Goal: Transaction & Acquisition: Purchase product/service

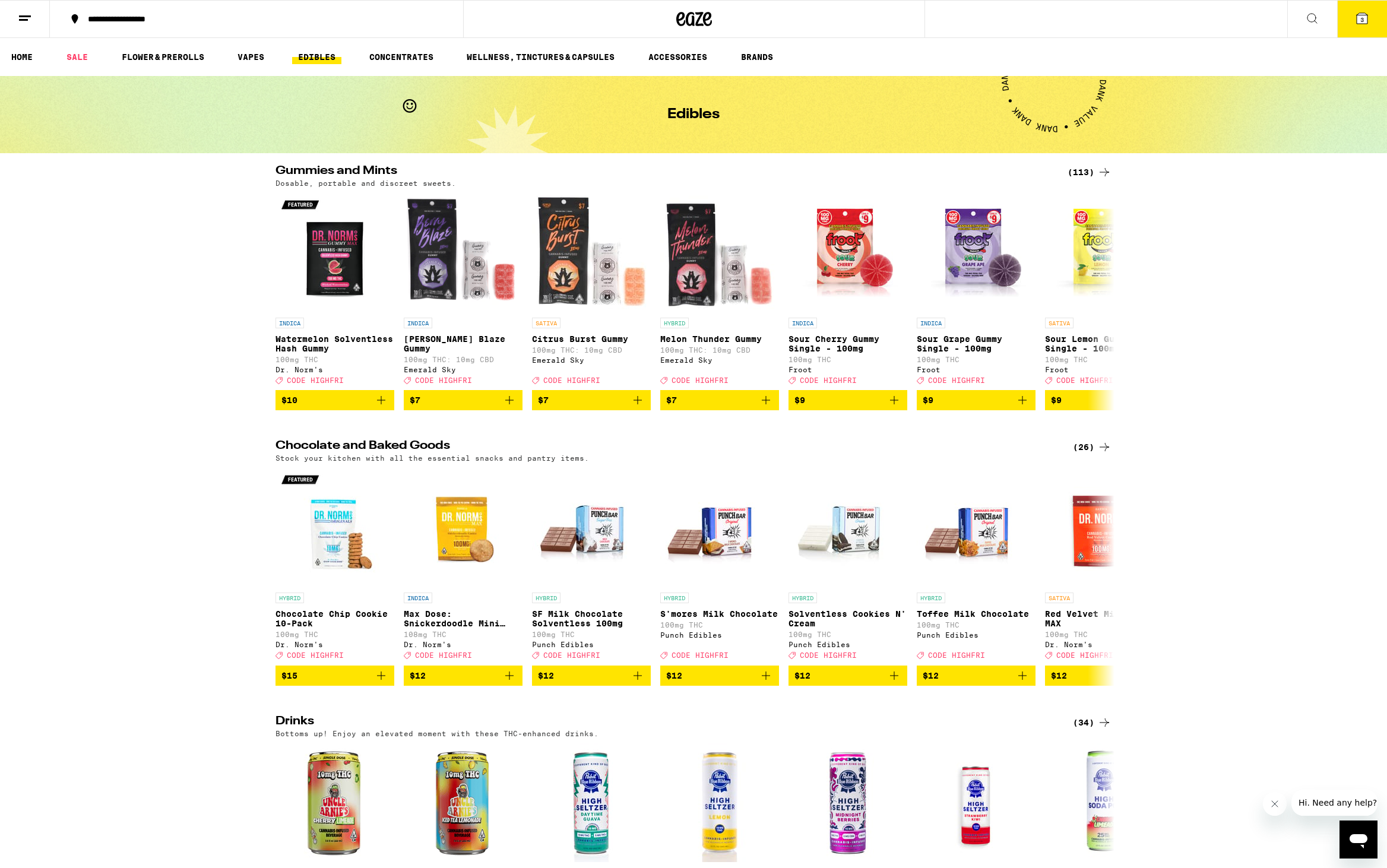
click at [1362, 20] on span "3" at bounding box center [1362, 19] width 4 height 7
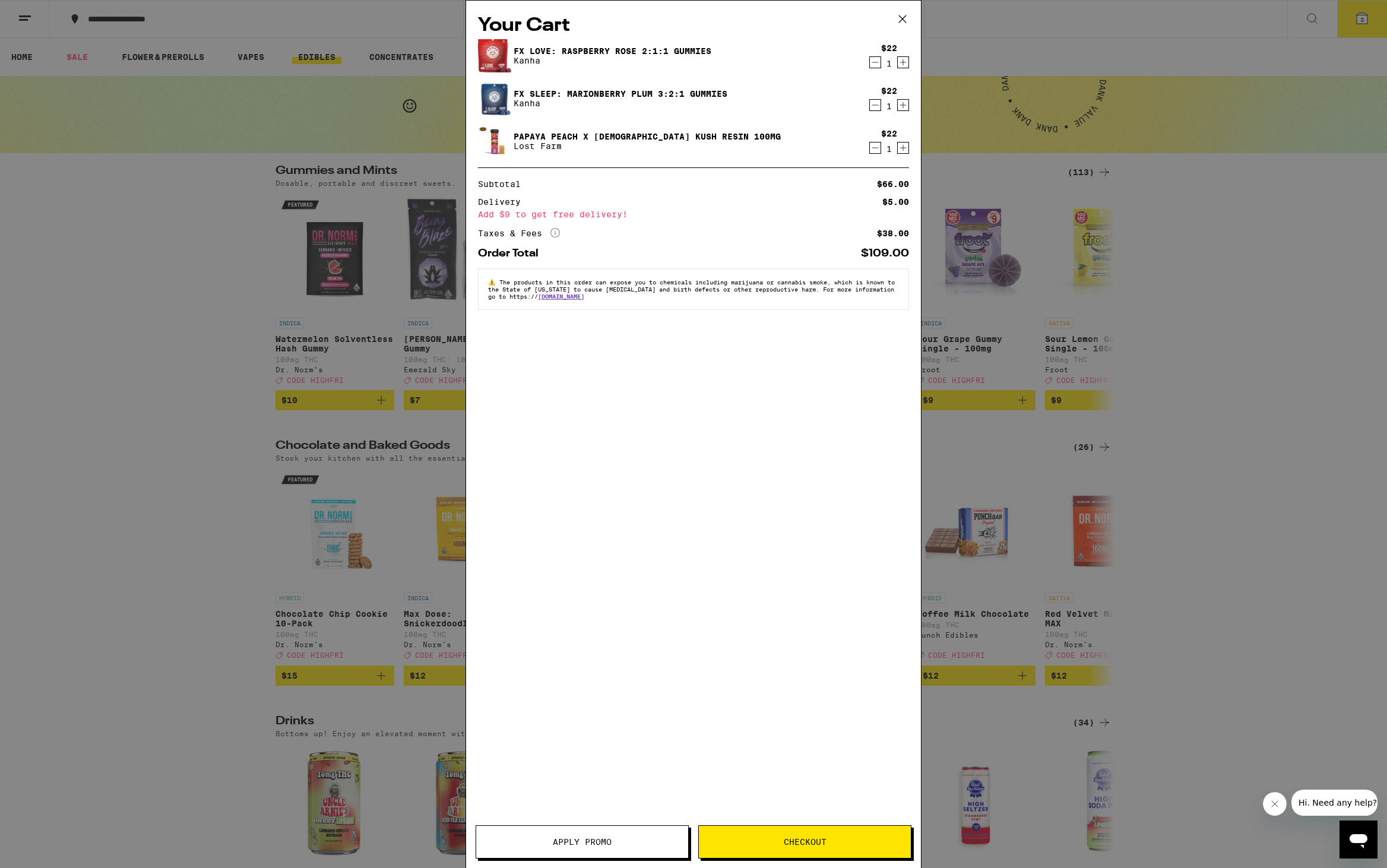
click at [873, 106] on icon "Decrement" at bounding box center [875, 105] width 11 height 14
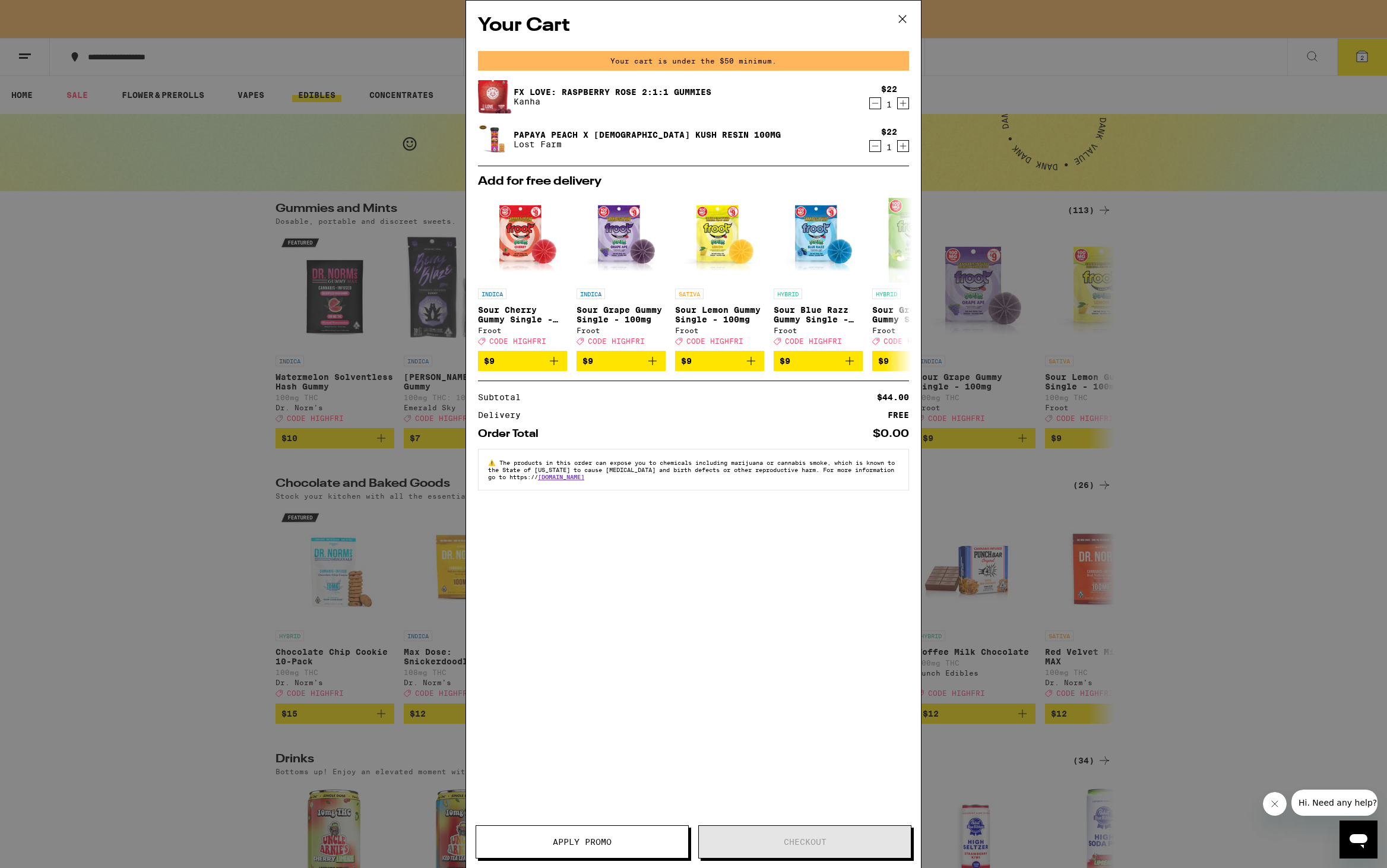
click at [906, 19] on icon at bounding box center [902, 19] width 18 height 18
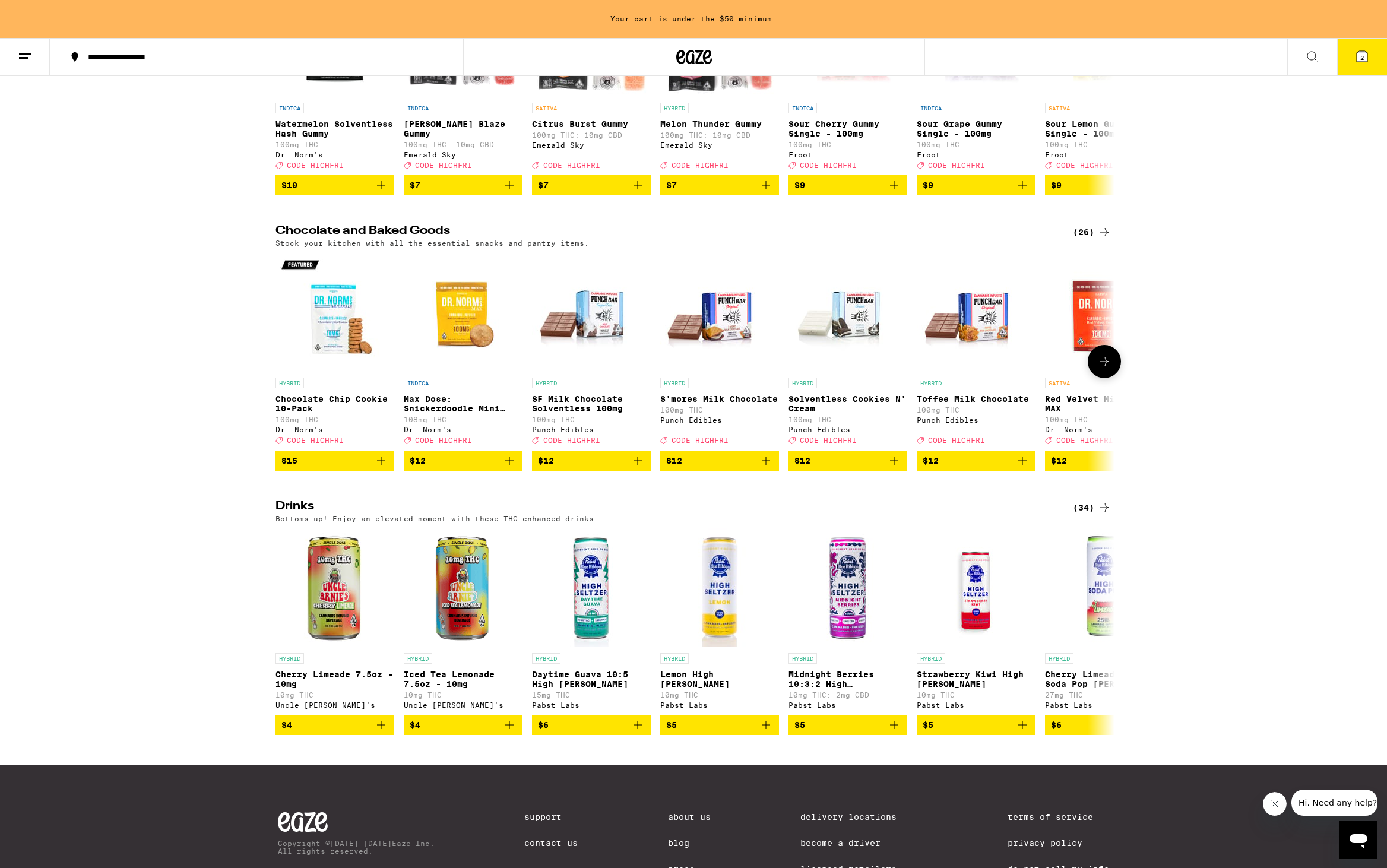
scroll to position [272, 0]
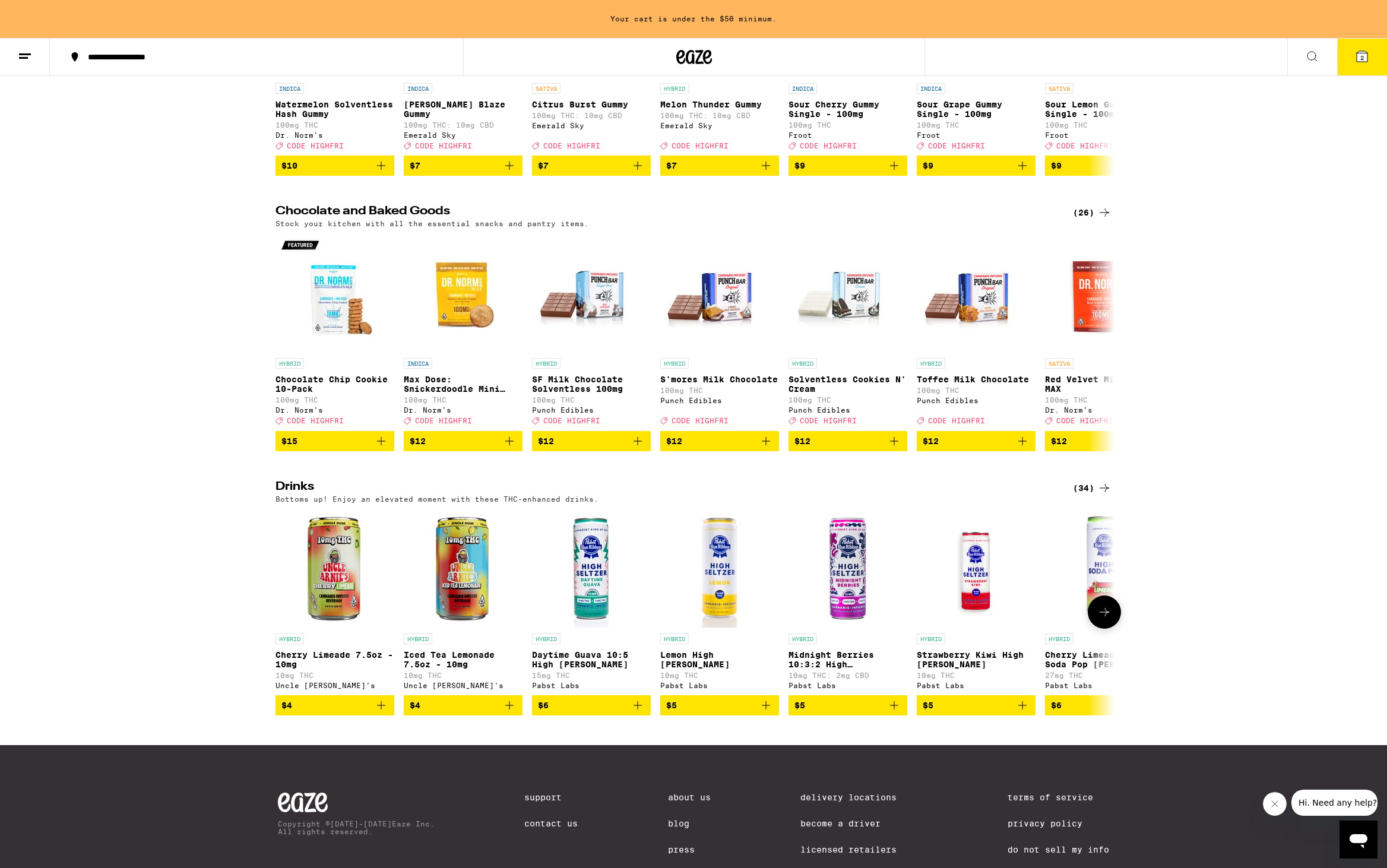
click at [640, 710] on icon "Add to bag" at bounding box center [638, 705] width 8 height 8
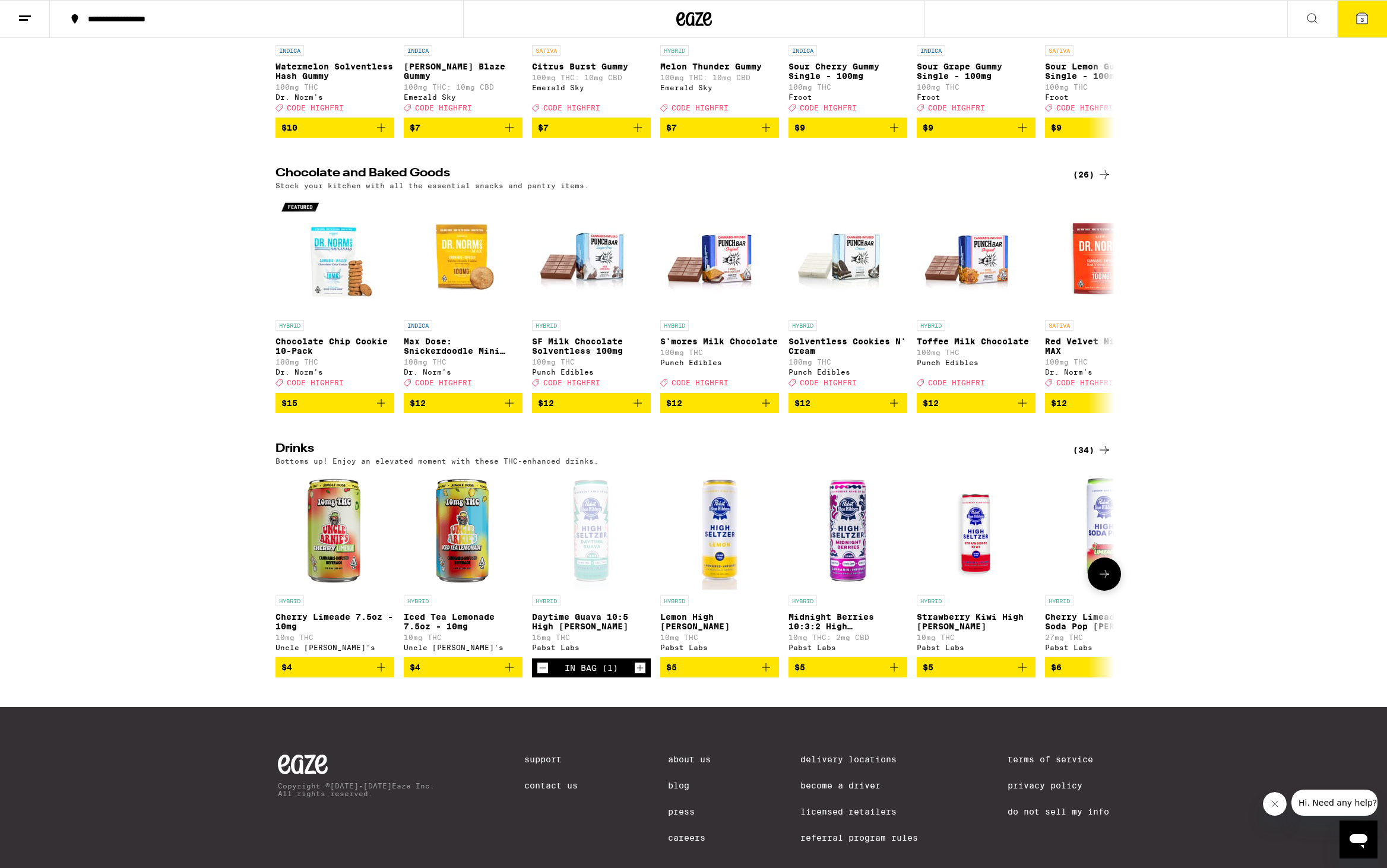
scroll to position [234, 0]
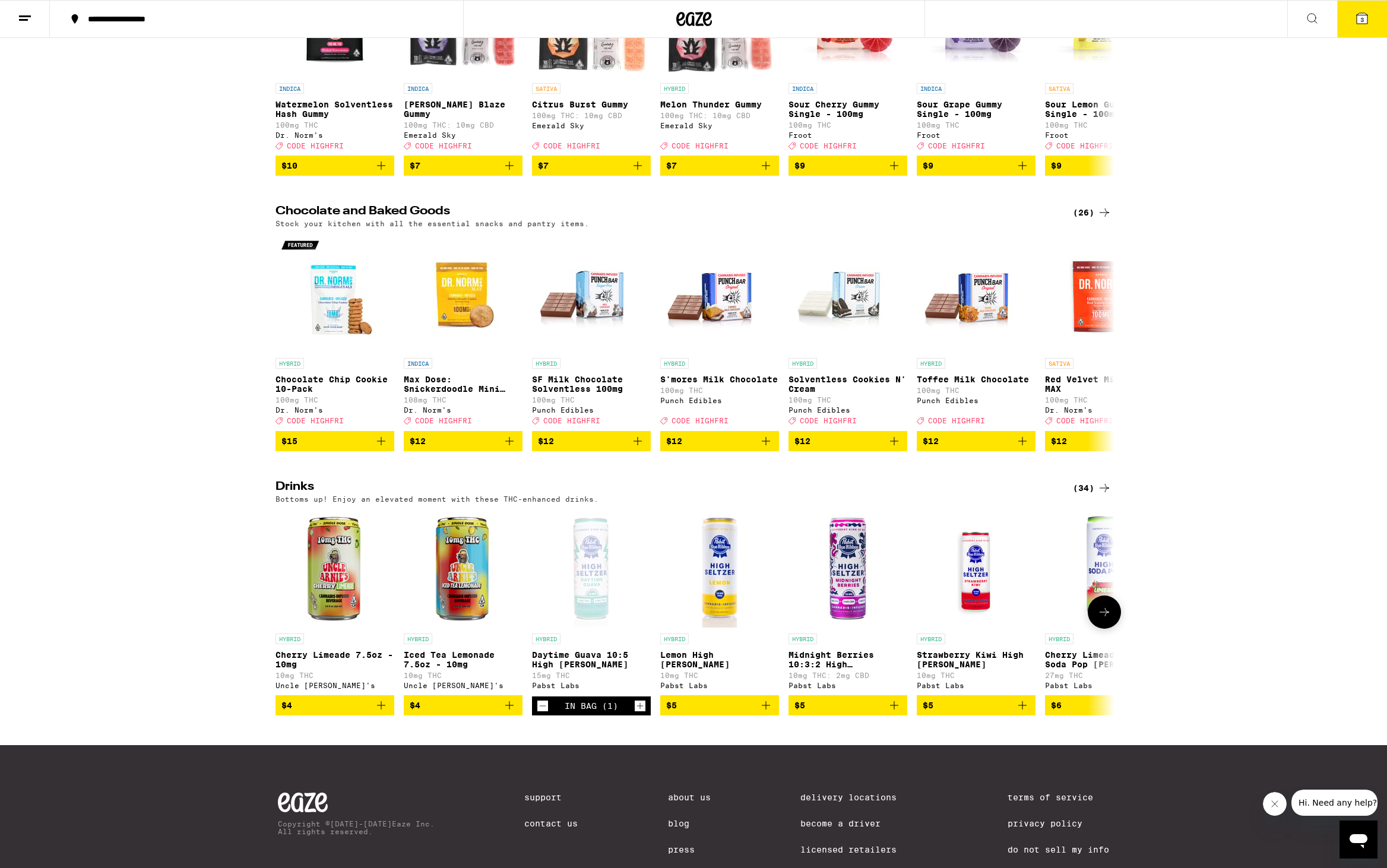
click at [548, 713] on icon "Decrement" at bounding box center [543, 705] width 11 height 14
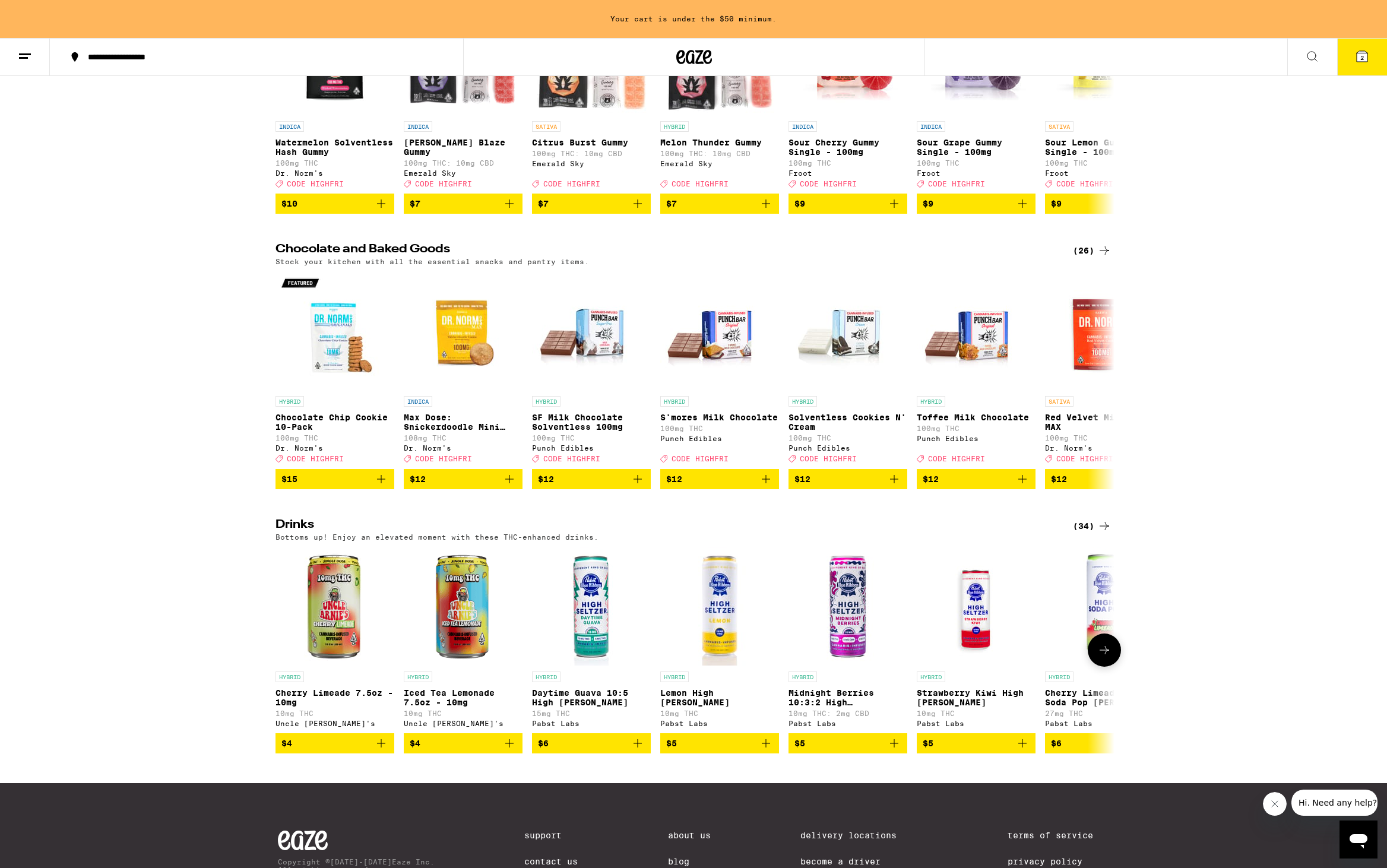
scroll to position [272, 0]
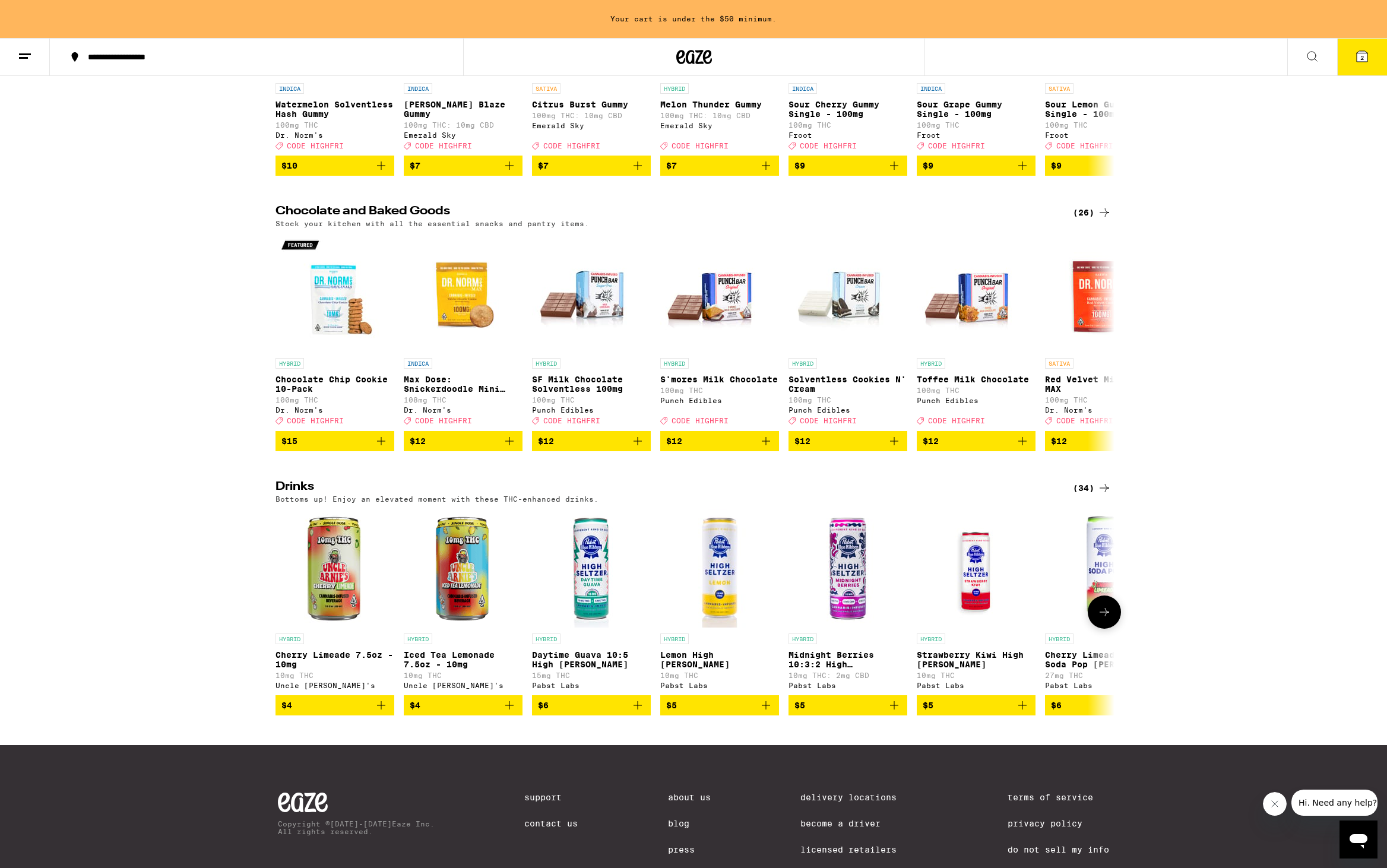
click at [514, 713] on icon "Add to bag" at bounding box center [509, 705] width 14 height 14
click at [645, 715] on button "$6" at bounding box center [591, 705] width 118 height 20
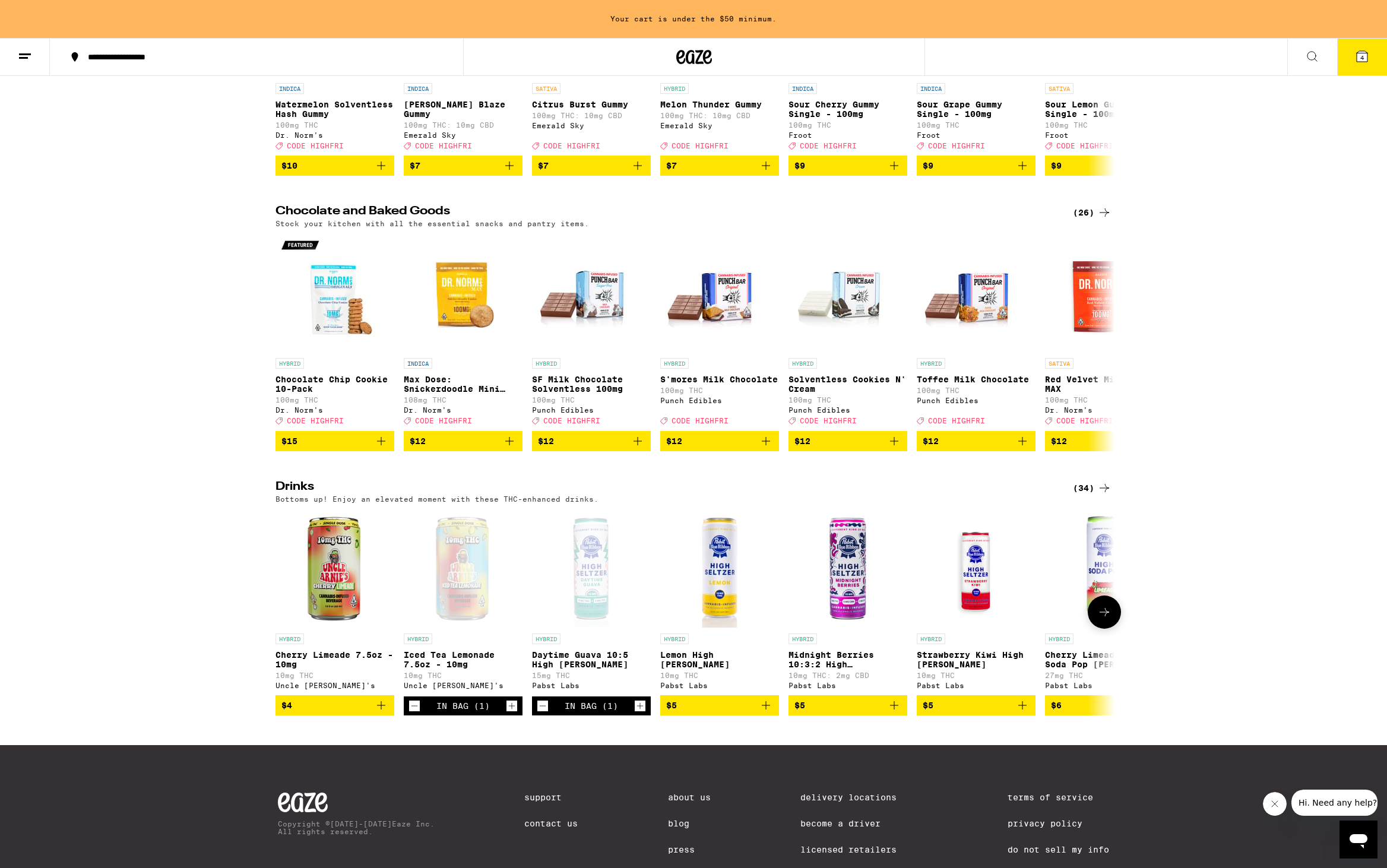
scroll to position [234, 0]
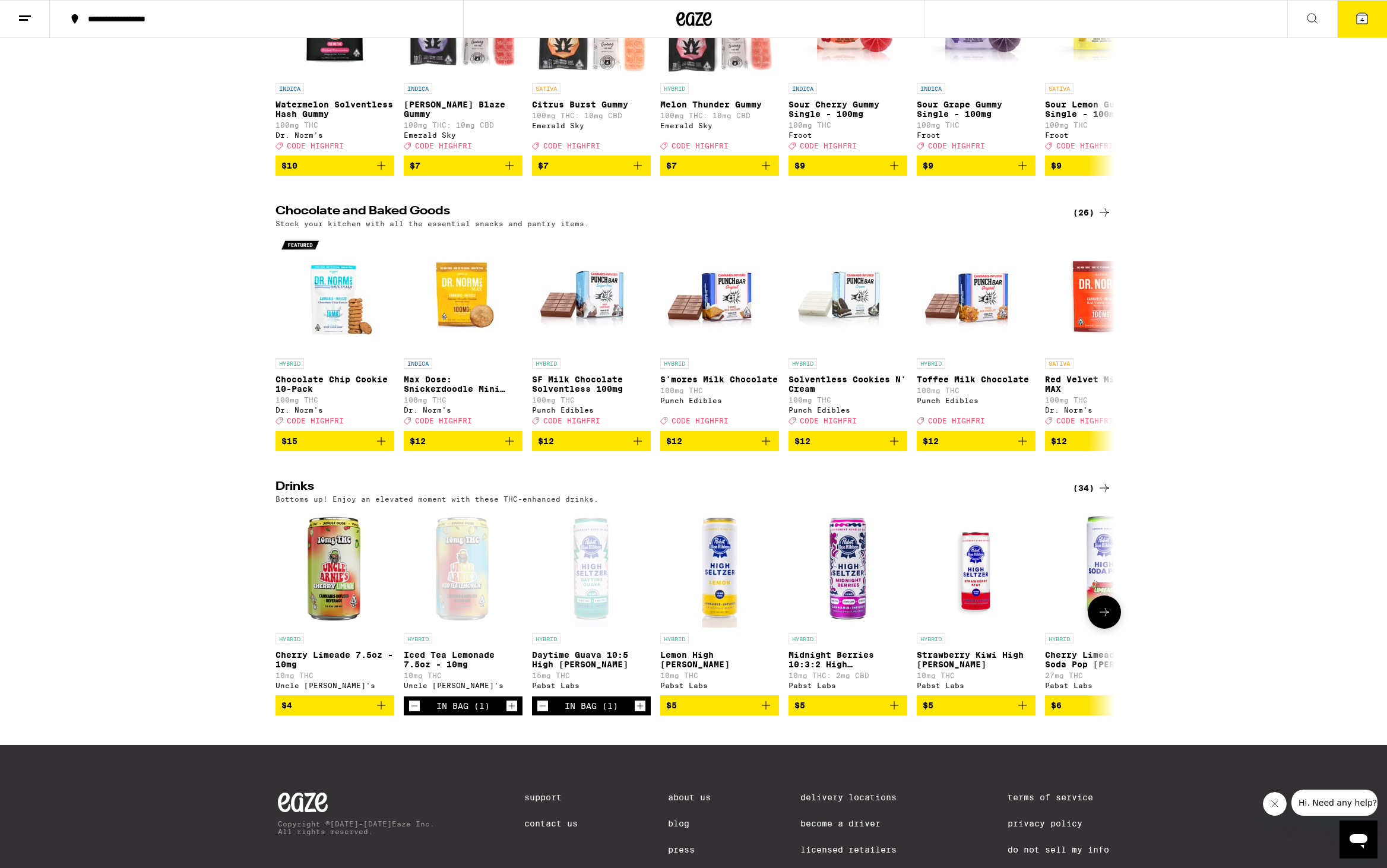
click at [382, 713] on icon "Add to bag" at bounding box center [380, 705] width 14 height 14
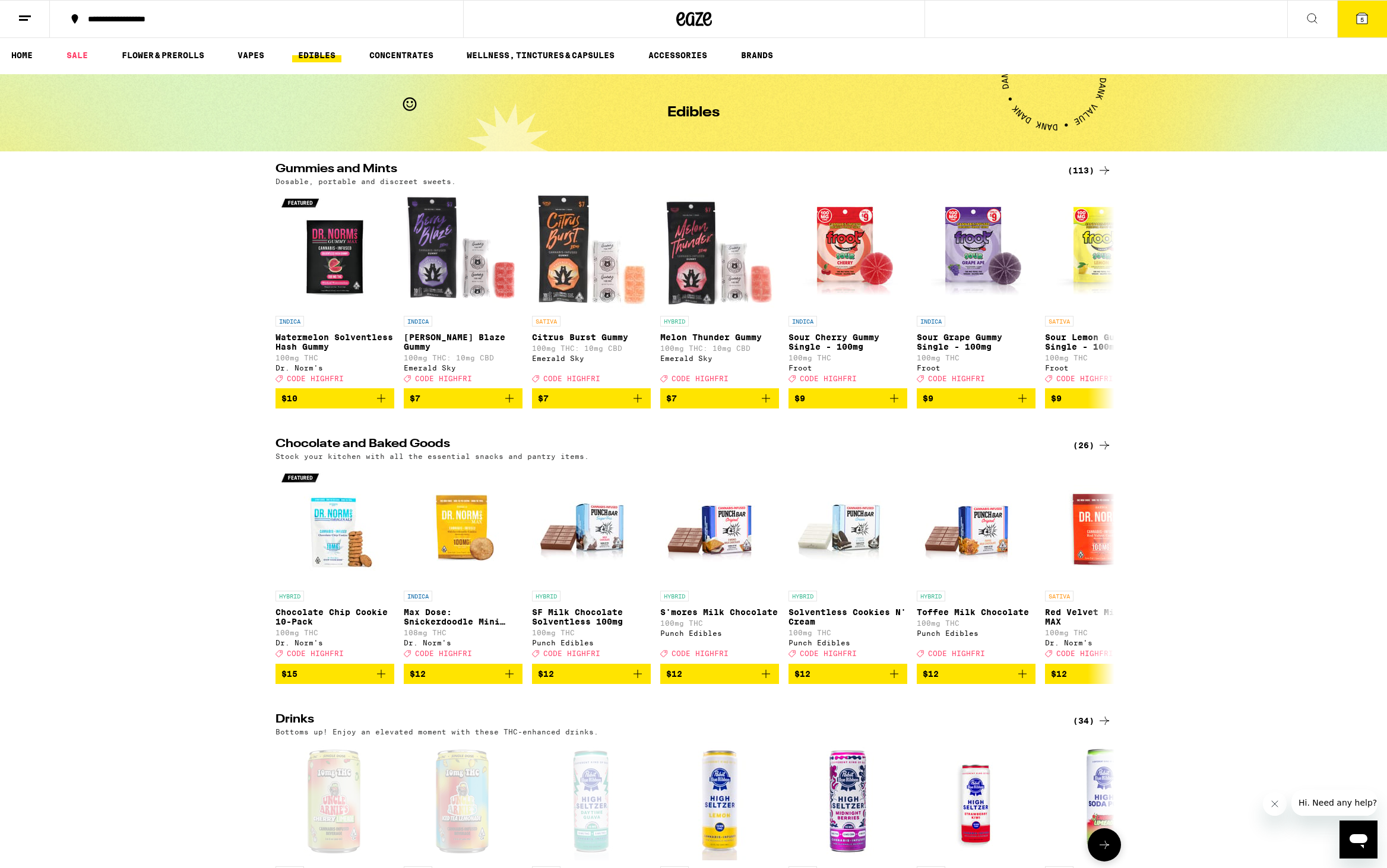
scroll to position [0, 0]
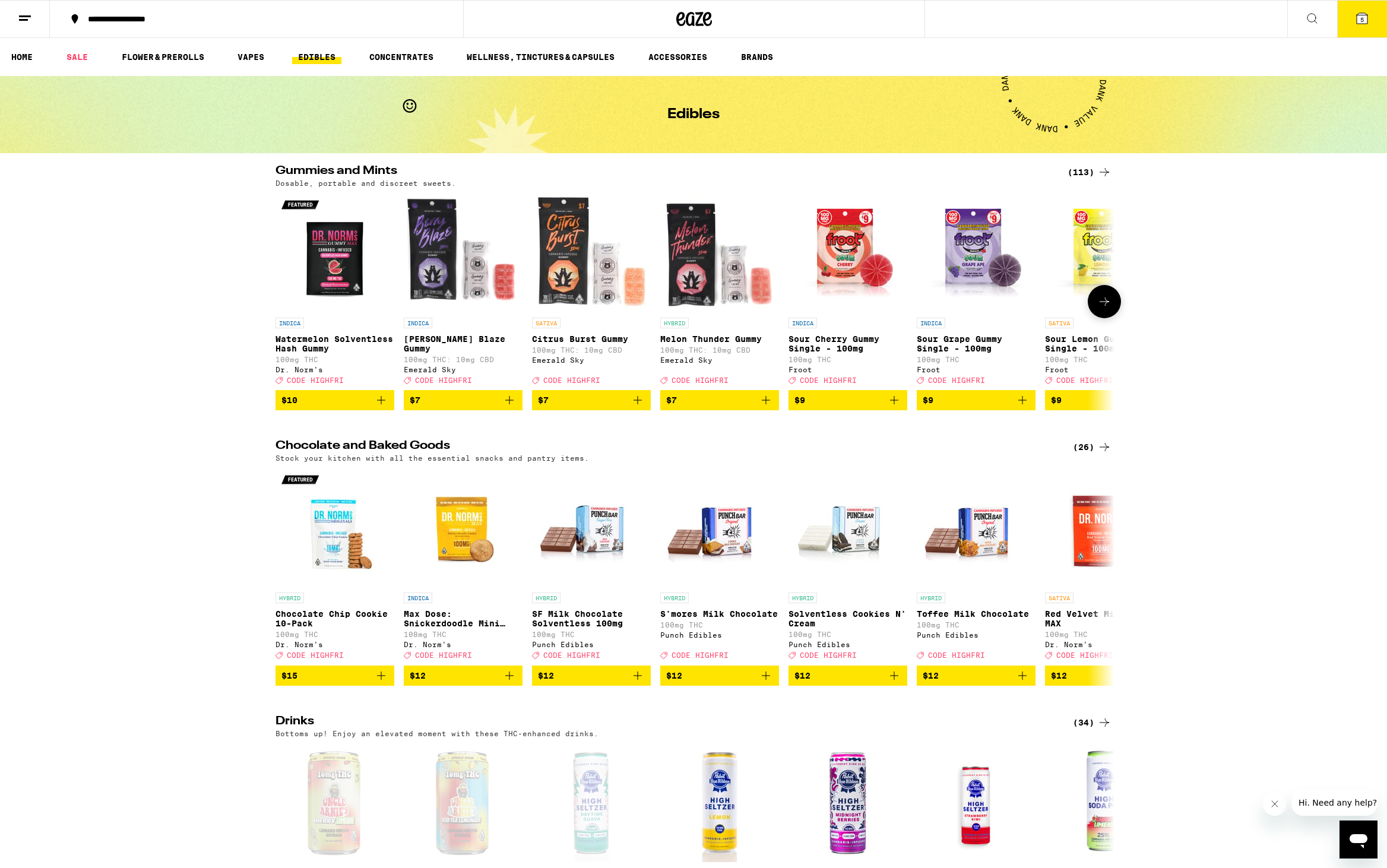
click at [908, 410] on div "INDICA Watermelon Solventless Hash Gummy 100mg THC Dr. [PERSON_NAME]'s Deal Cre…" at bounding box center [693, 302] width 855 height 217
click at [1351, 28] on button "5" at bounding box center [1362, 19] width 50 height 37
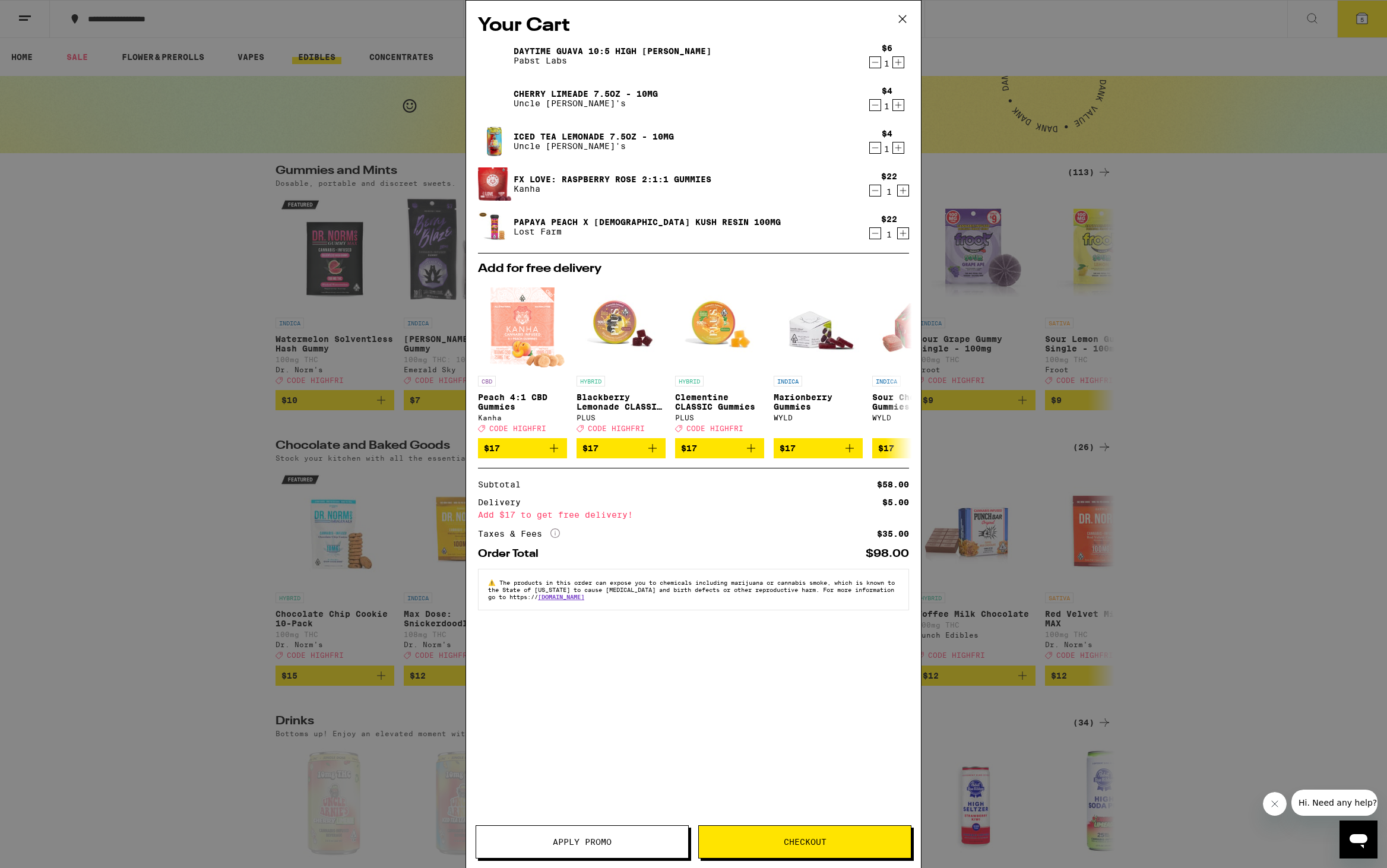
click at [752, 837] on button "Checkout" at bounding box center [805, 842] width 213 height 33
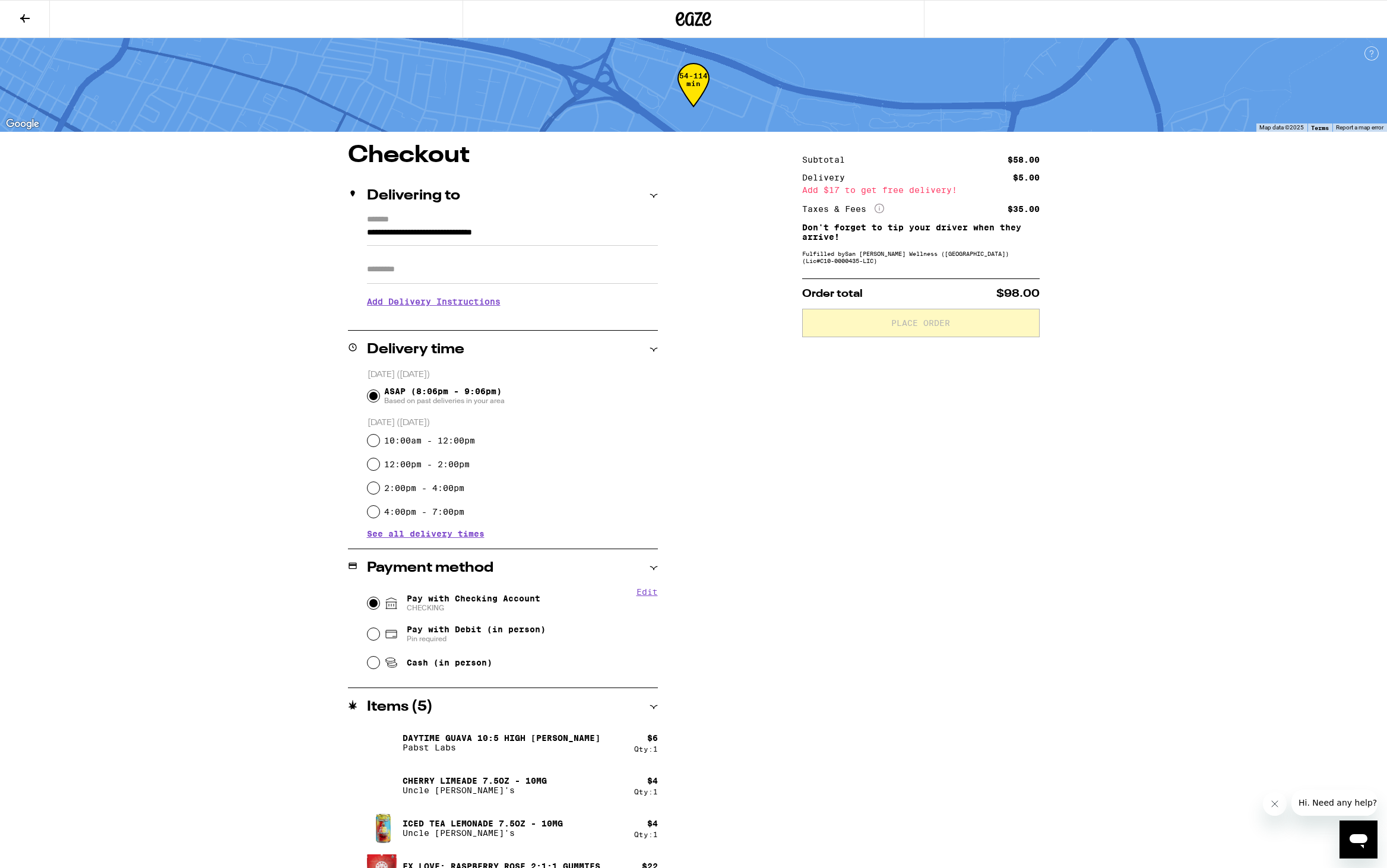
click at [372, 604] on input "Pay with Checking Account CHECKING" at bounding box center [373, 602] width 12 height 12
radio input "true"
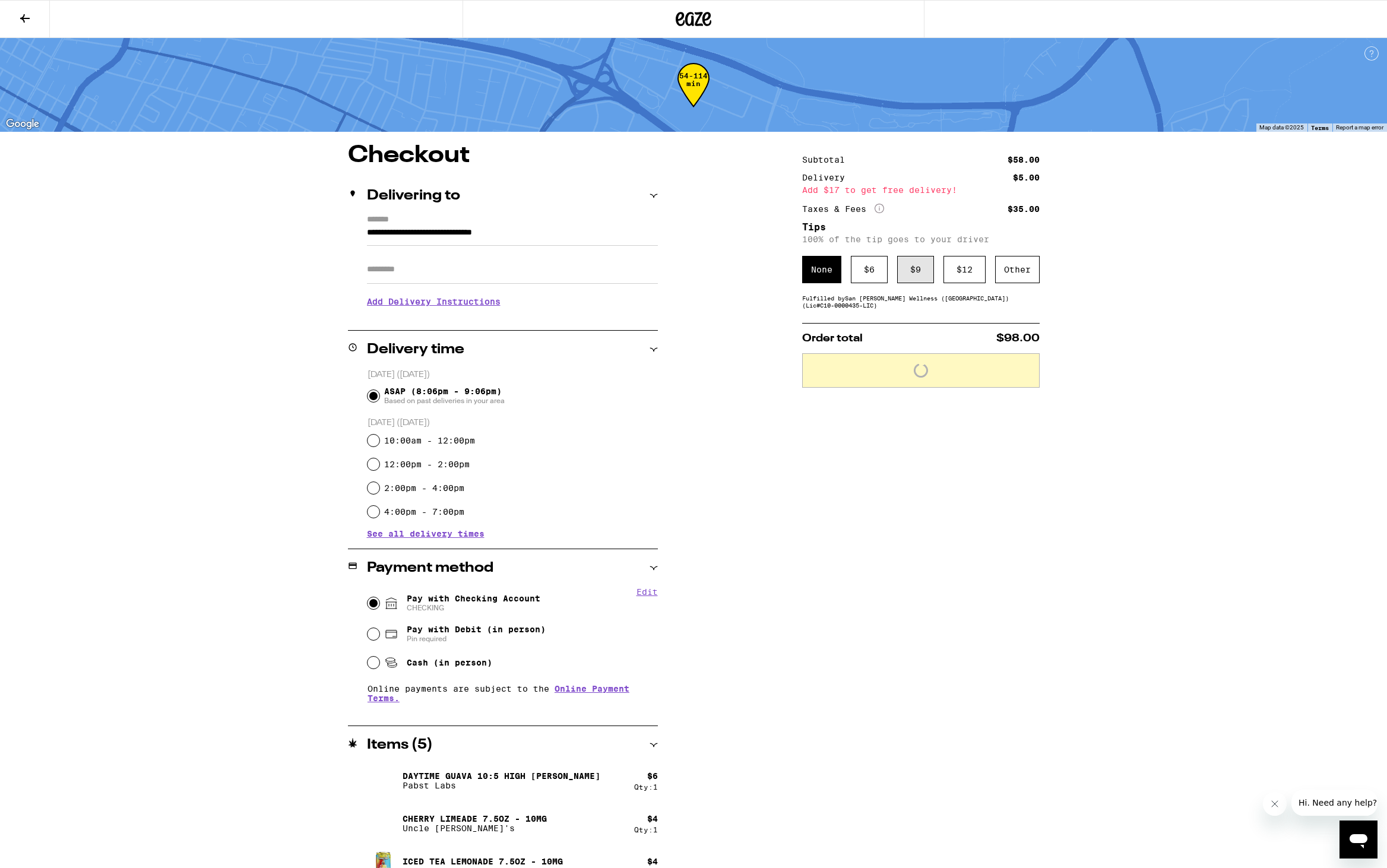
click at [919, 267] on div "$ 9" at bounding box center [915, 270] width 37 height 28
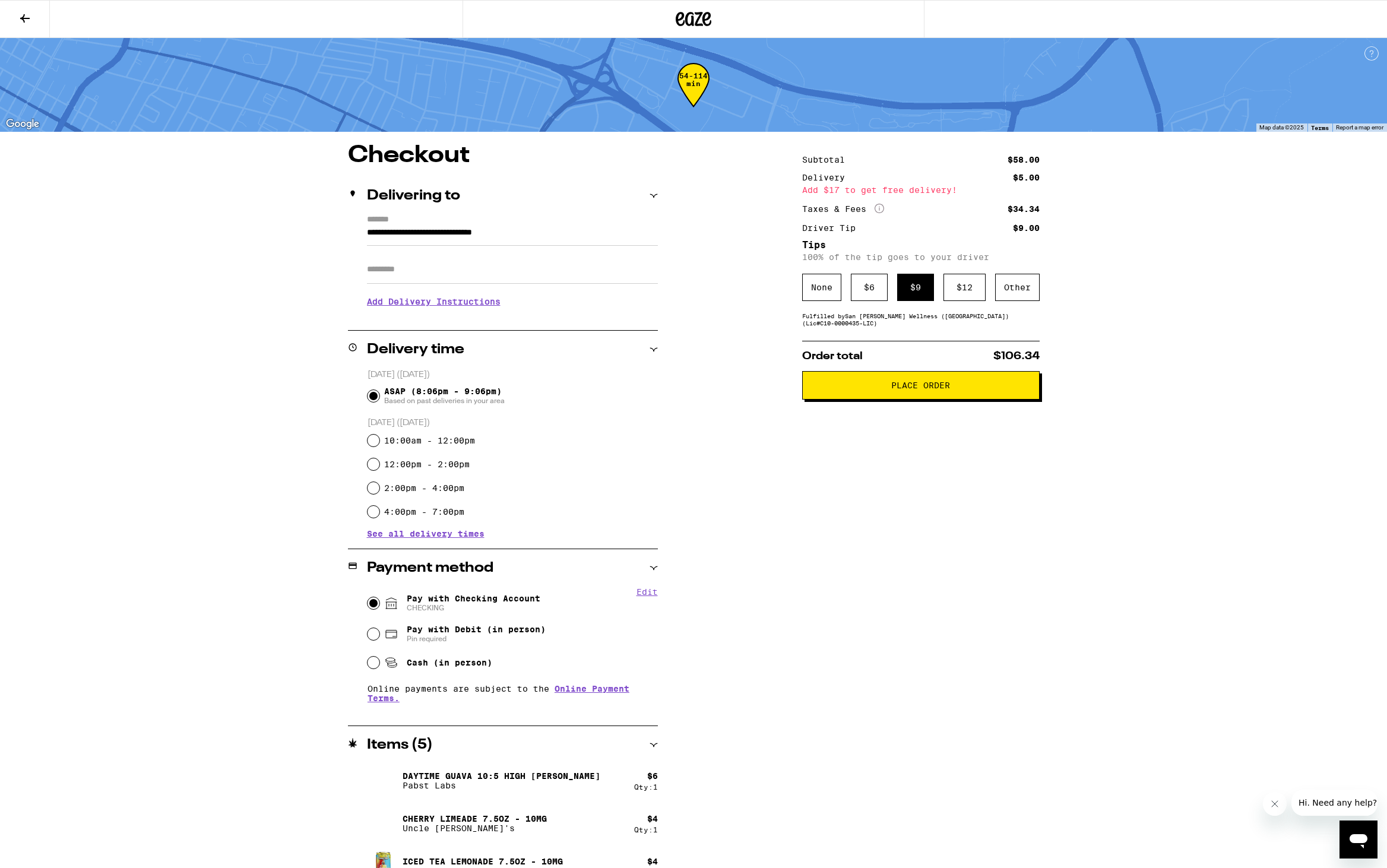
click at [569, 267] on input "Apt/Suite" at bounding box center [513, 269] width 291 height 29
type input "***"
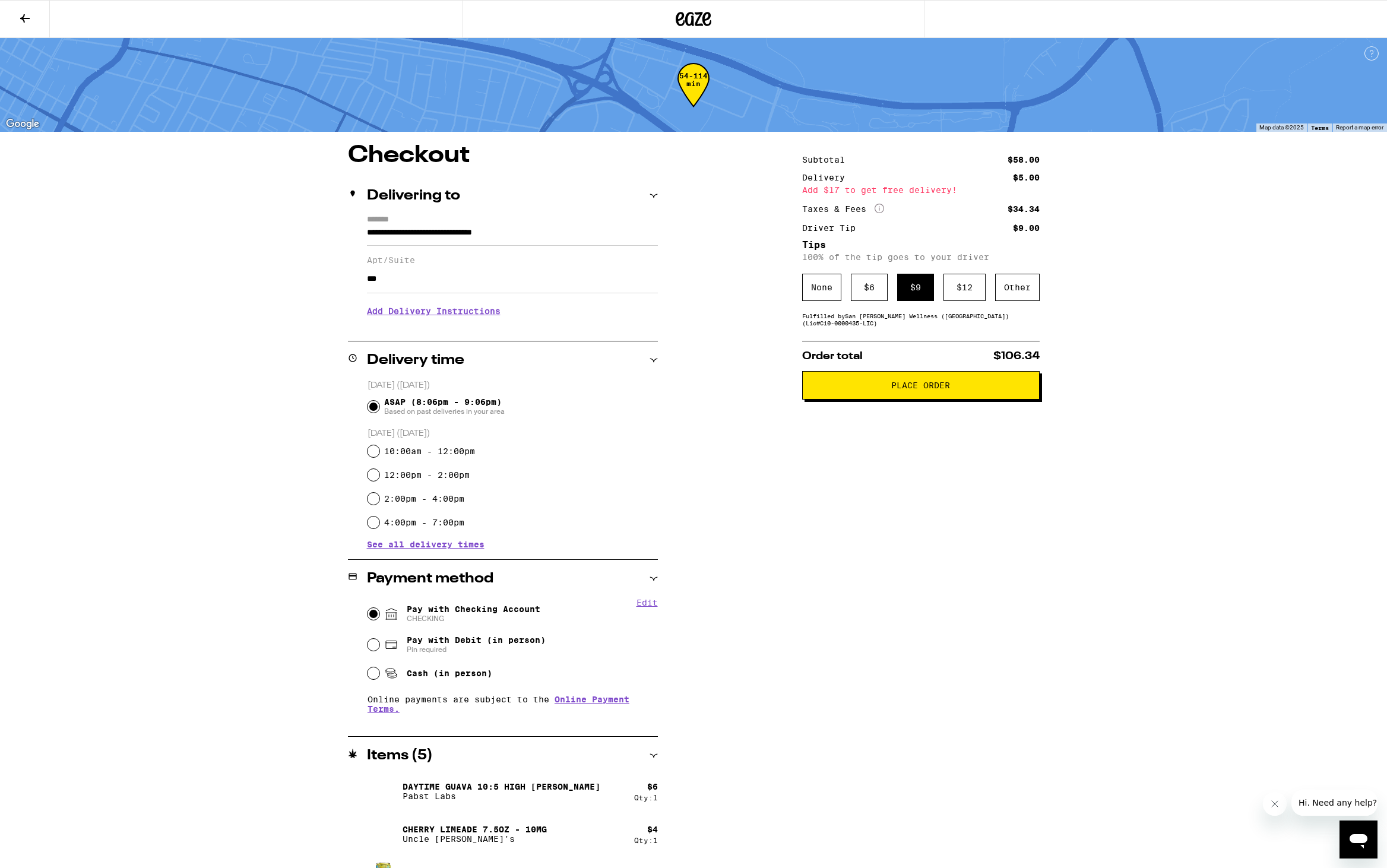
click at [848, 397] on button "Place Order" at bounding box center [921, 385] width 238 height 29
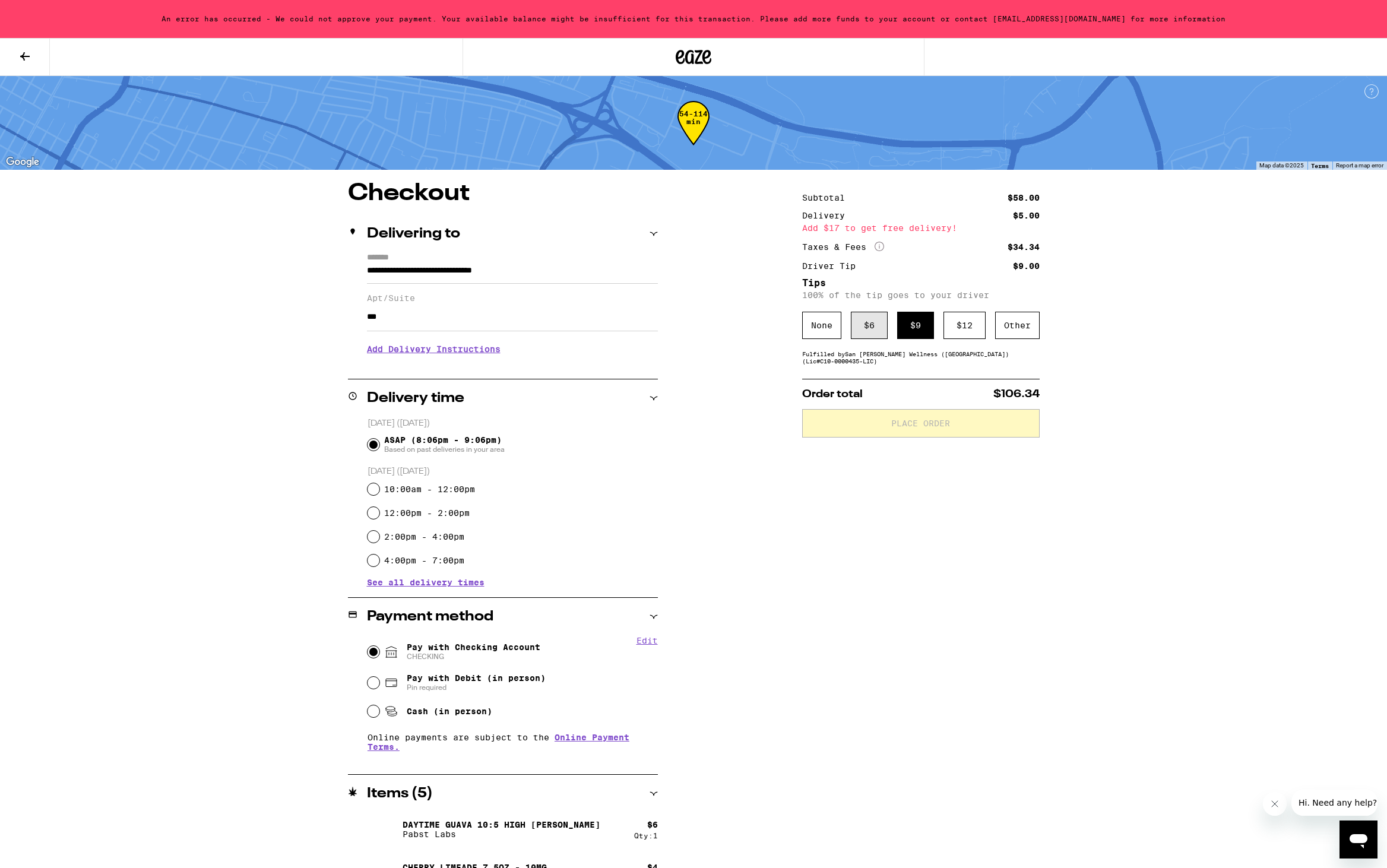
click at [877, 339] on div "$ 6" at bounding box center [869, 326] width 37 height 28
click at [927, 329] on div "$ 9" at bounding box center [915, 326] width 37 height 28
click at [823, 325] on div "None" at bounding box center [822, 326] width 39 height 28
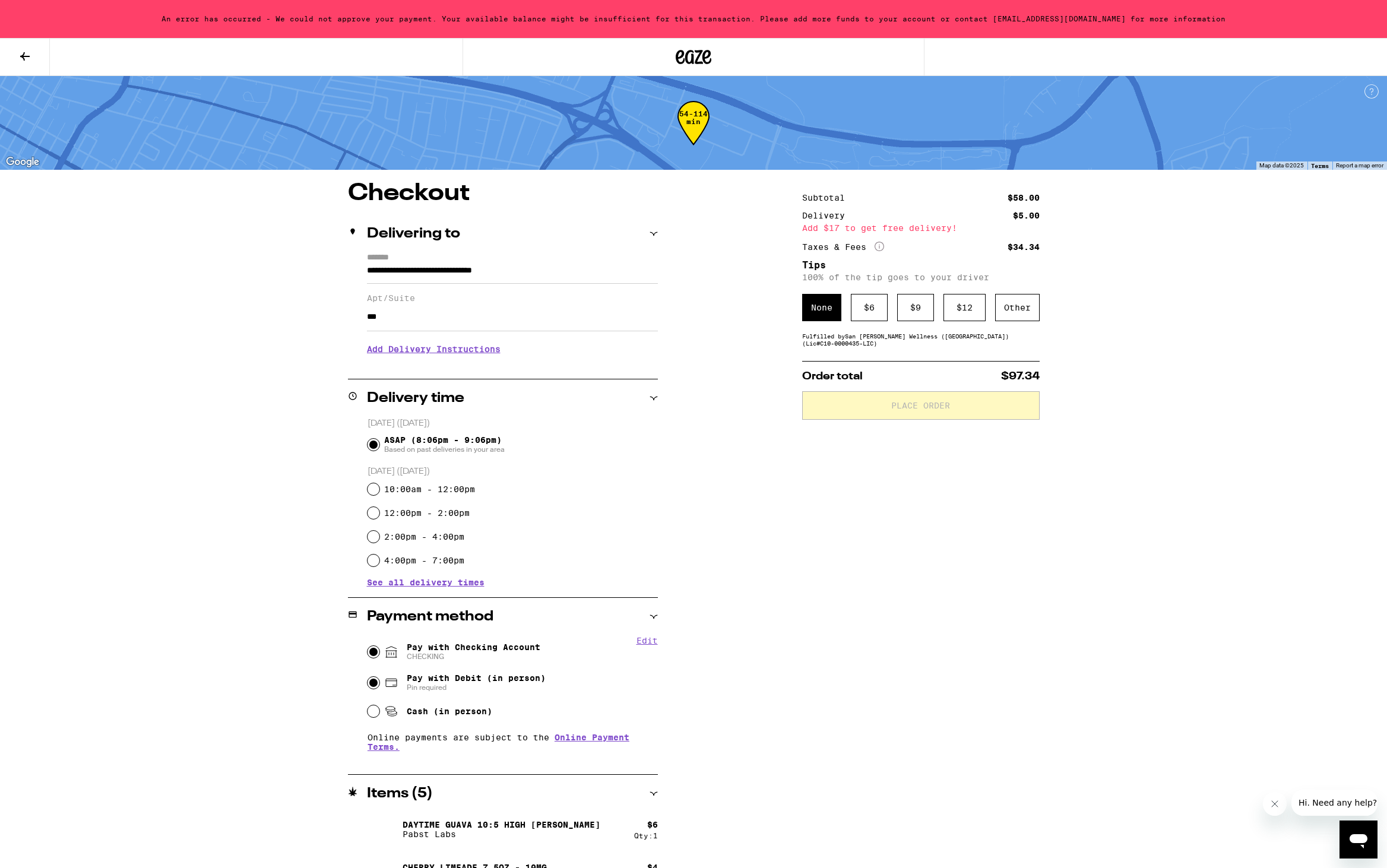
click at [370, 688] on input "Pay with Debit (in person) Pin required" at bounding box center [373, 682] width 12 height 12
radio input "true"
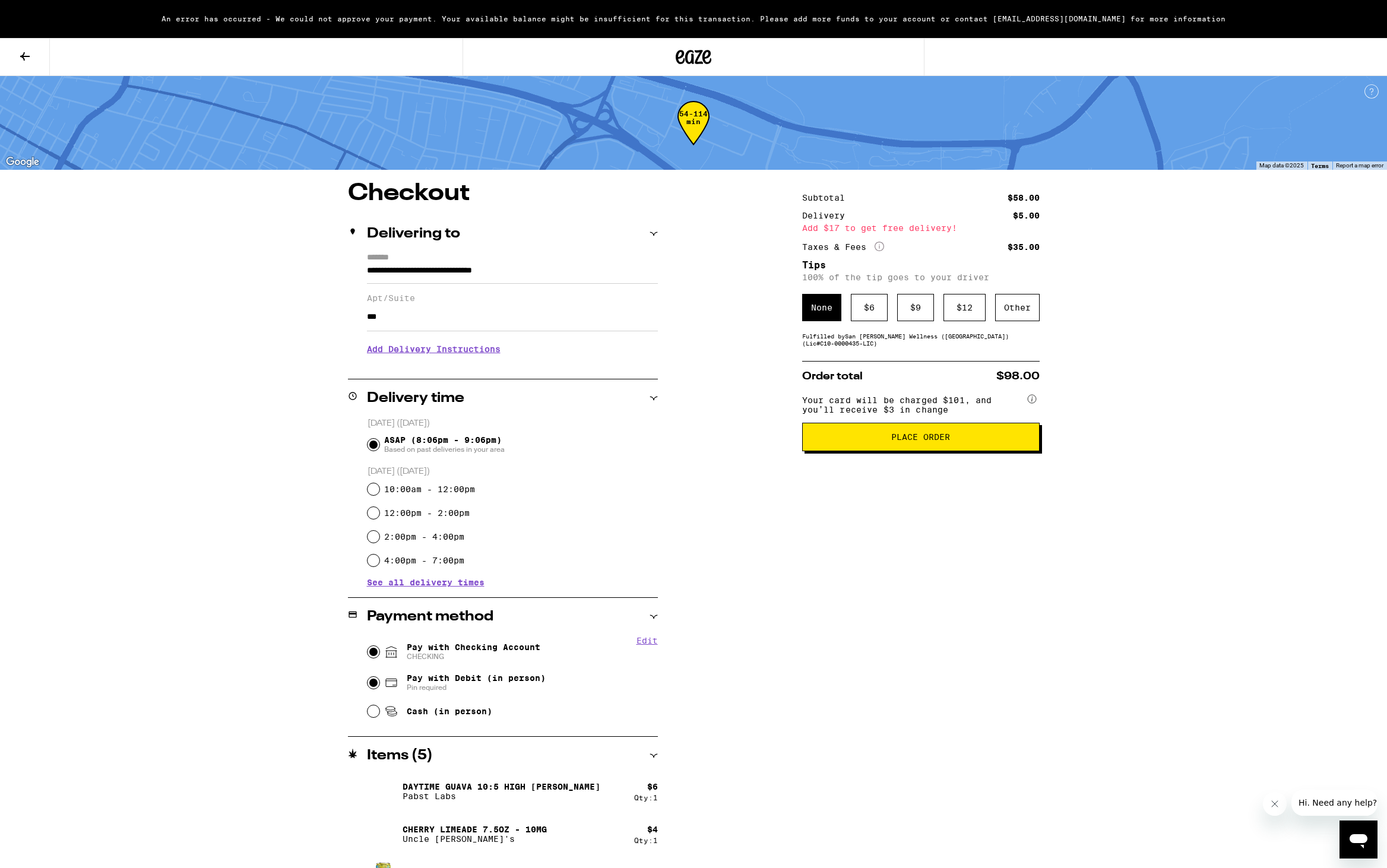
click at [377, 647] on input "Pay with Checking Account CHECKING" at bounding box center [373, 651] width 12 height 12
radio input "true"
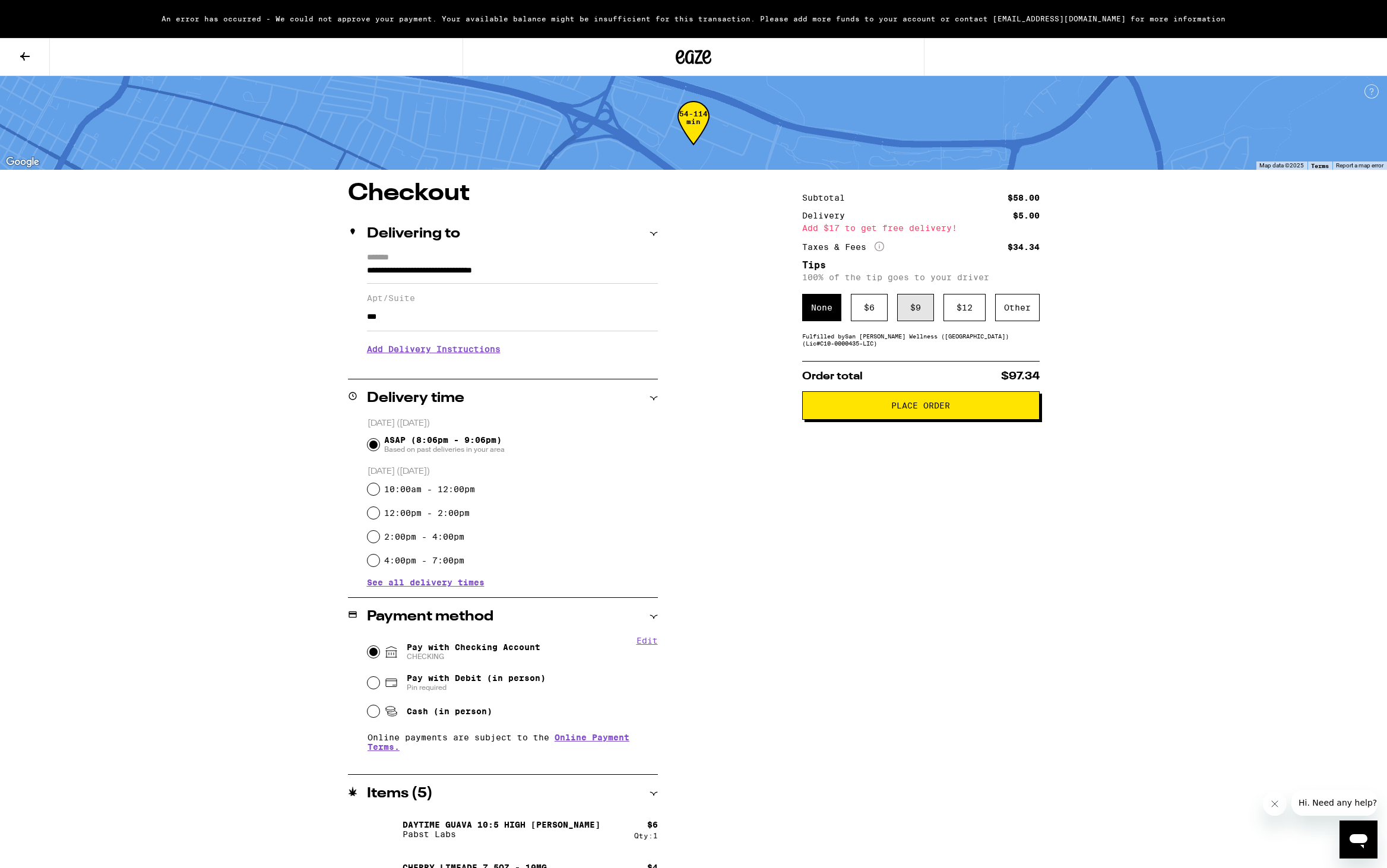
click at [907, 315] on div "$ 9" at bounding box center [915, 308] width 37 height 28
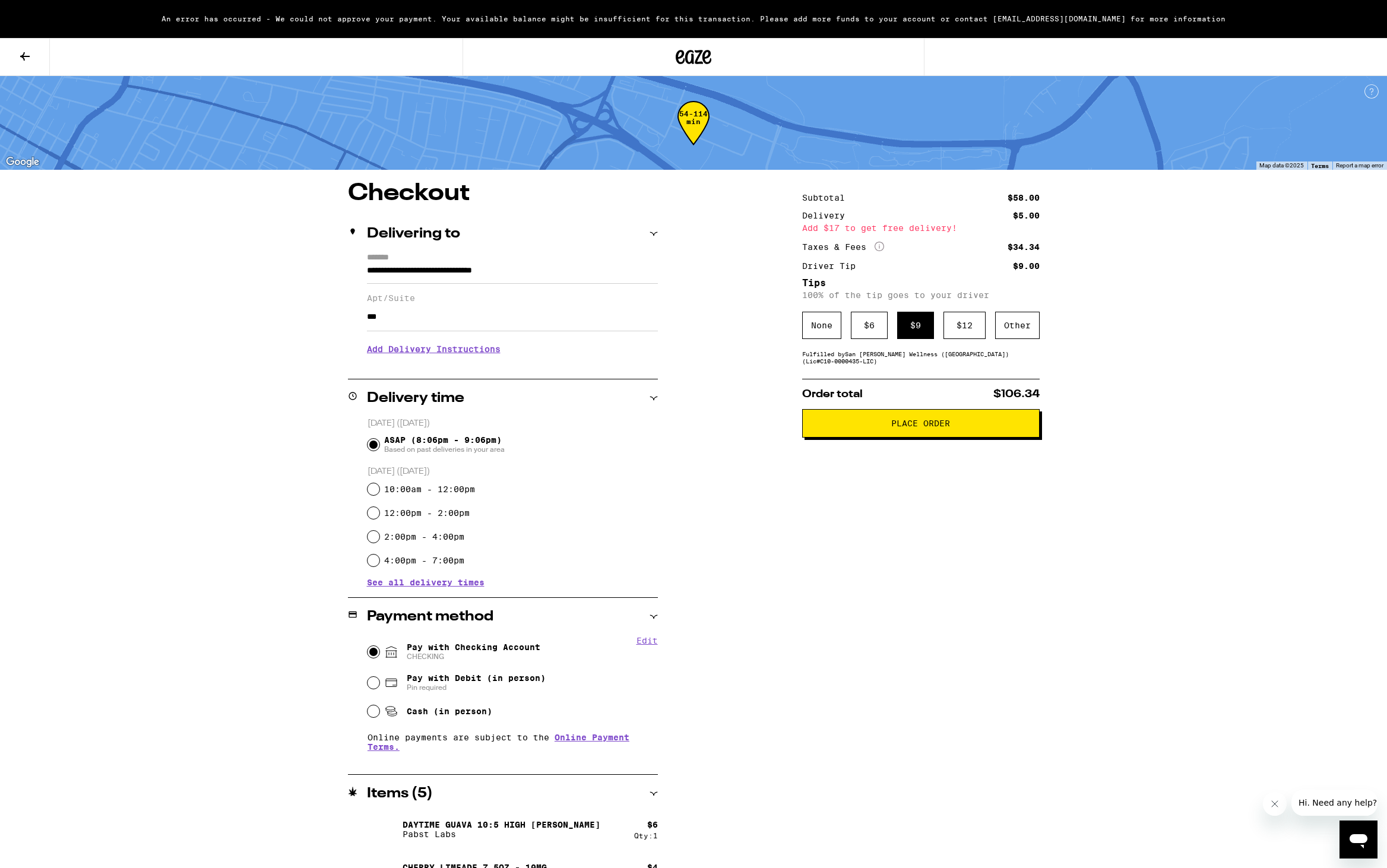
click at [905, 434] on button "Place Order" at bounding box center [921, 423] width 238 height 29
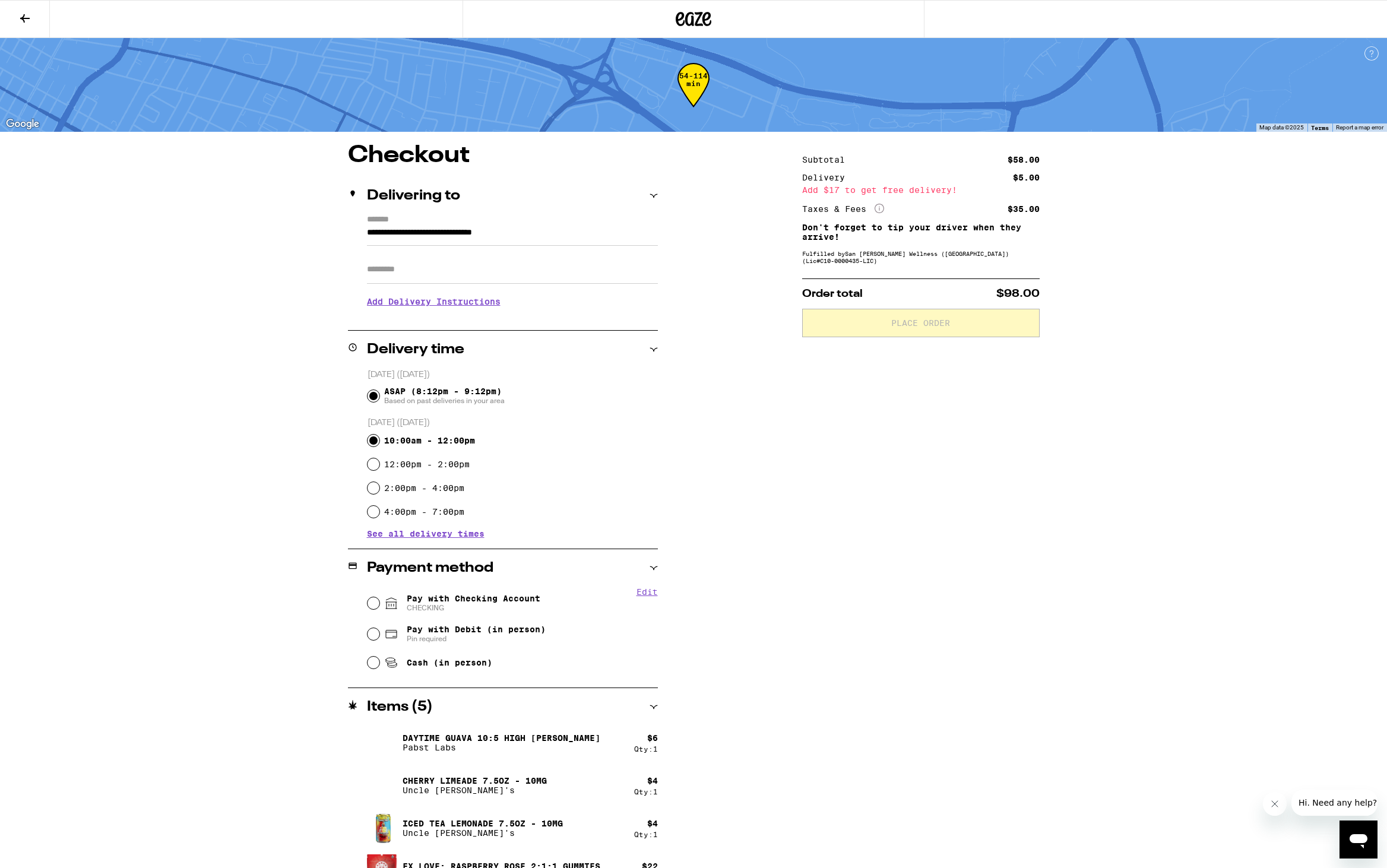
click at [372, 446] on input "10:00am - 12:00pm" at bounding box center [373, 440] width 12 height 12
radio input "true"
click at [374, 399] on input "ASAP (8:12pm - 9:12pm) Based on past deliveries in your area" at bounding box center [373, 396] width 12 height 12
radio input "true"
click at [372, 607] on input "Pay with Checking Account CHECKING" at bounding box center [373, 602] width 12 height 12
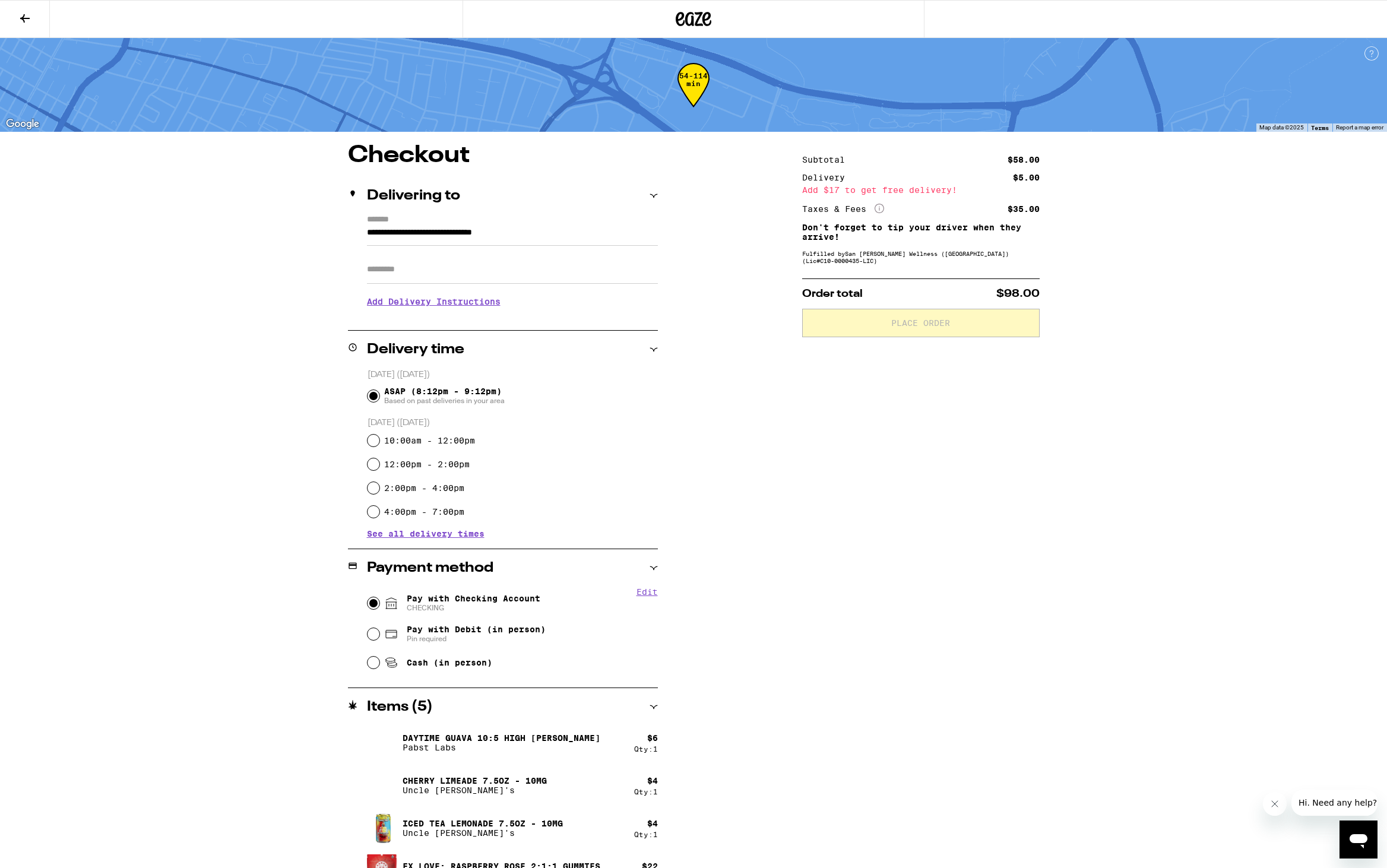
radio input "true"
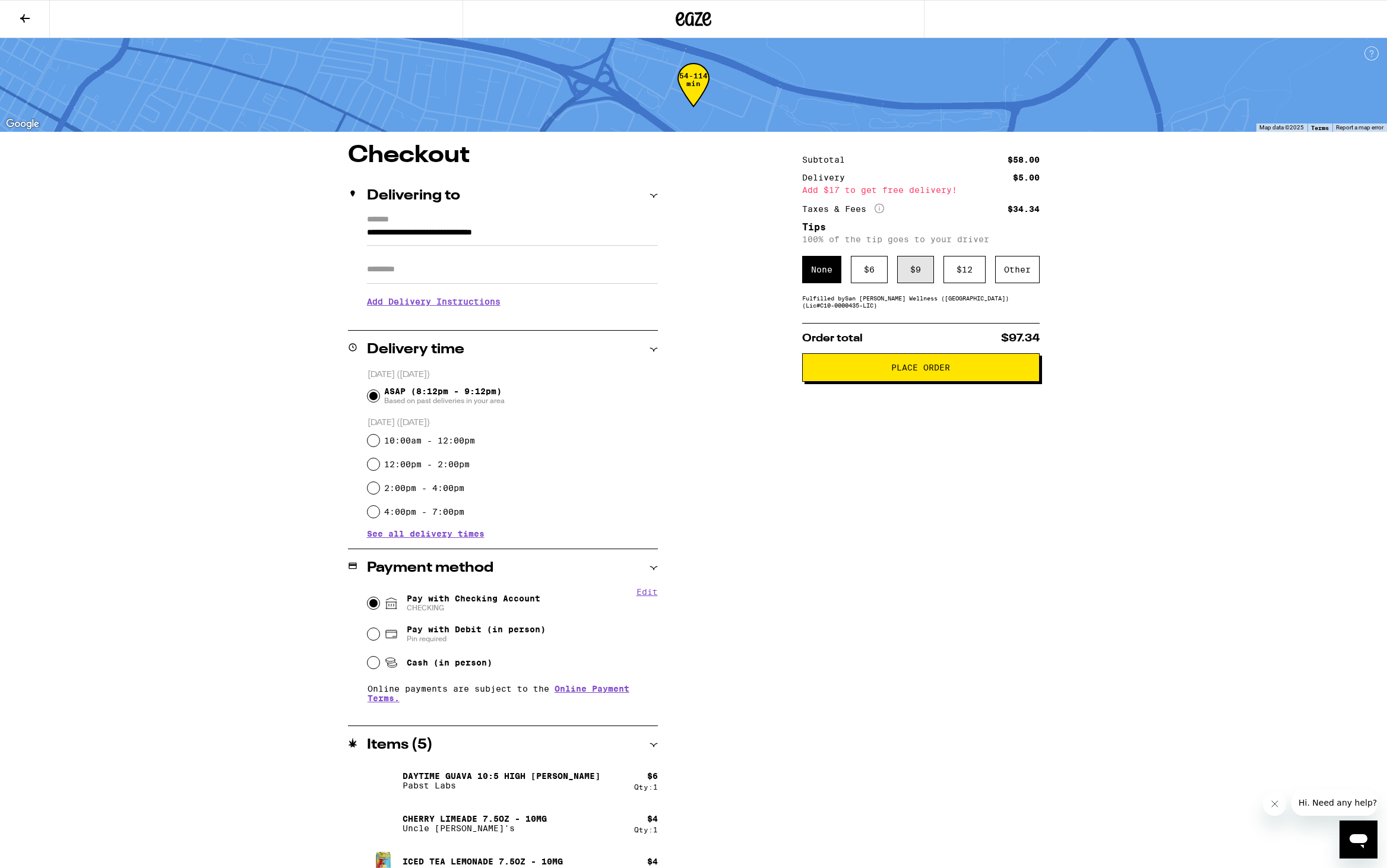
click at [909, 277] on div "$ 9" at bounding box center [915, 270] width 37 height 28
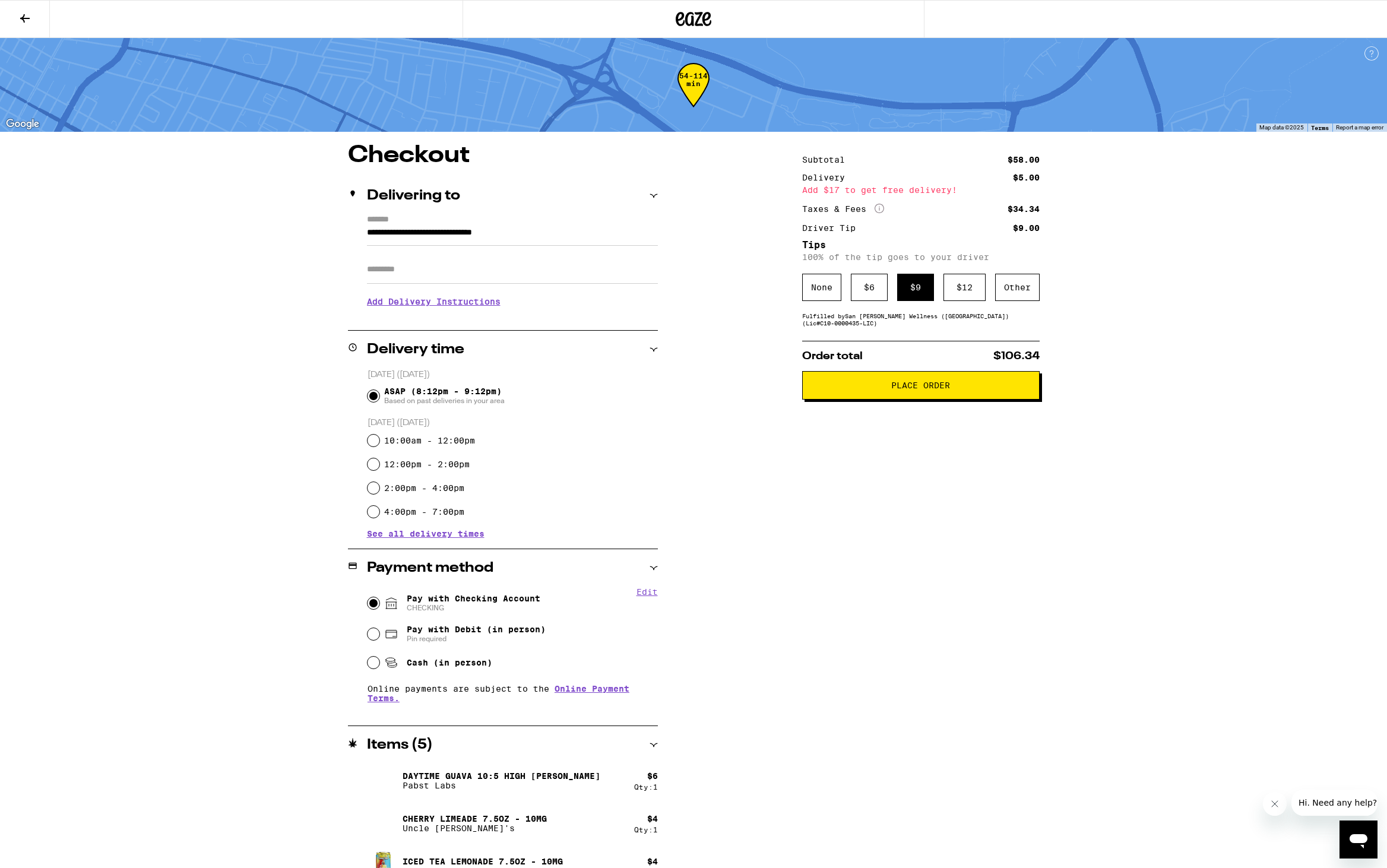
click at [898, 390] on span "Place Order" at bounding box center [921, 385] width 59 height 8
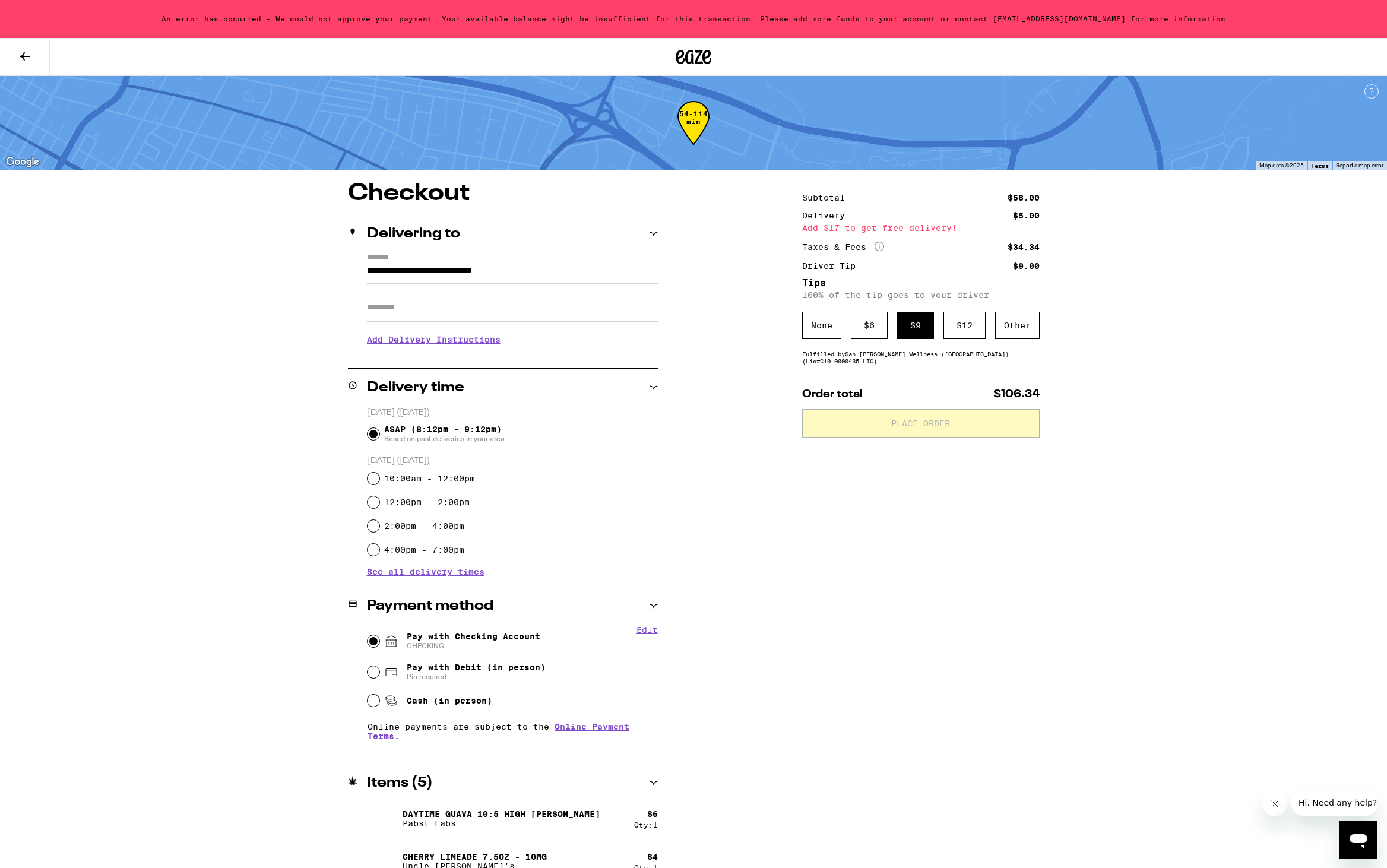
click at [372, 682] on div "Pay with Debit (in person) Pin required" at bounding box center [513, 672] width 291 height 31
click at [372, 668] on input "Pay with Debit (in person) Pin required" at bounding box center [373, 672] width 12 height 12
radio input "true"
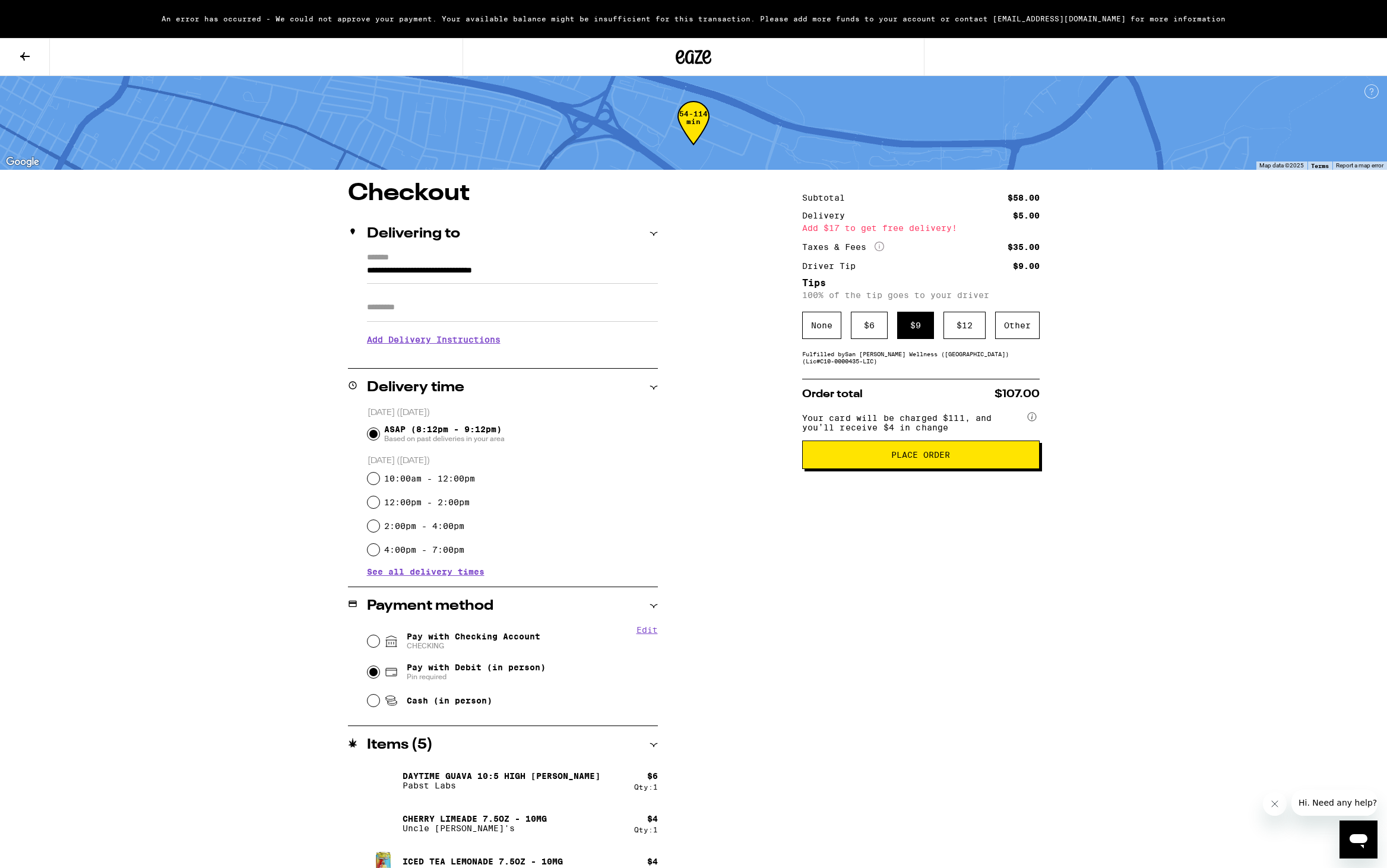
click at [940, 448] on button "Place Order" at bounding box center [921, 454] width 238 height 29
